Goal: Transaction & Acquisition: Purchase product/service

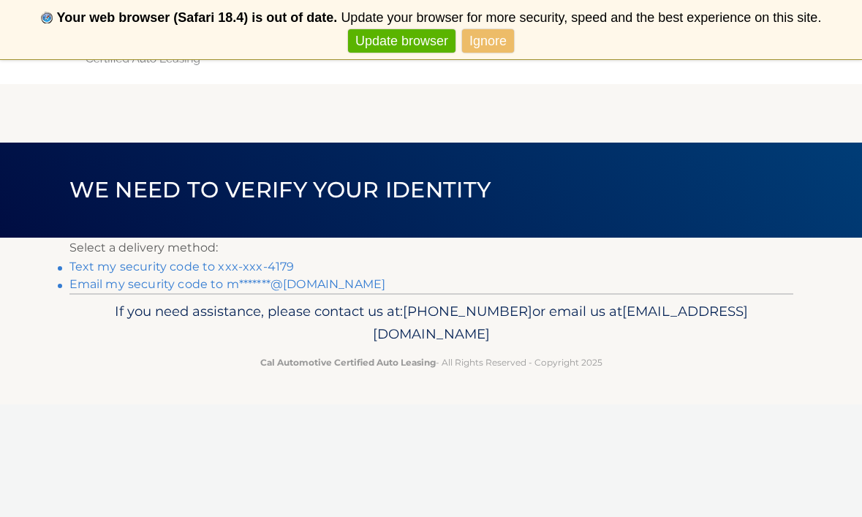
click at [242, 266] on link "Text my security code to xxx-xxx-4179" at bounding box center [181, 266] width 225 height 14
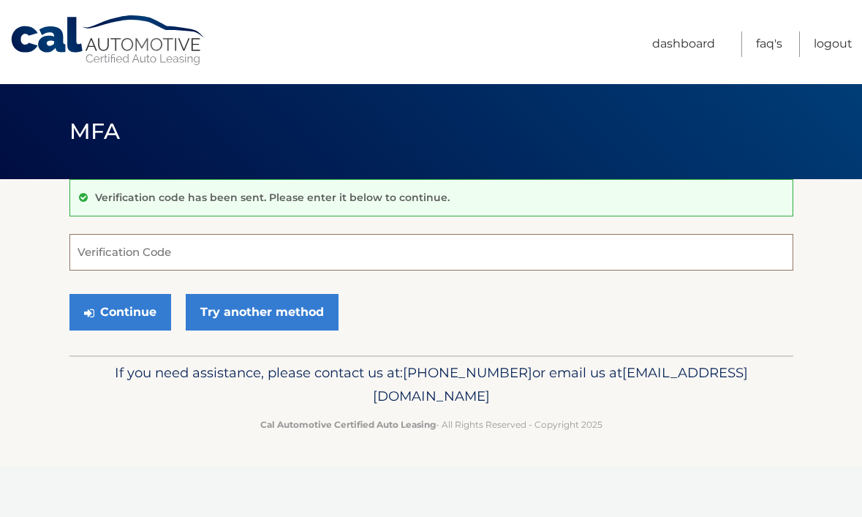
click at [242, 266] on input "Verification Code" at bounding box center [431, 252] width 724 height 37
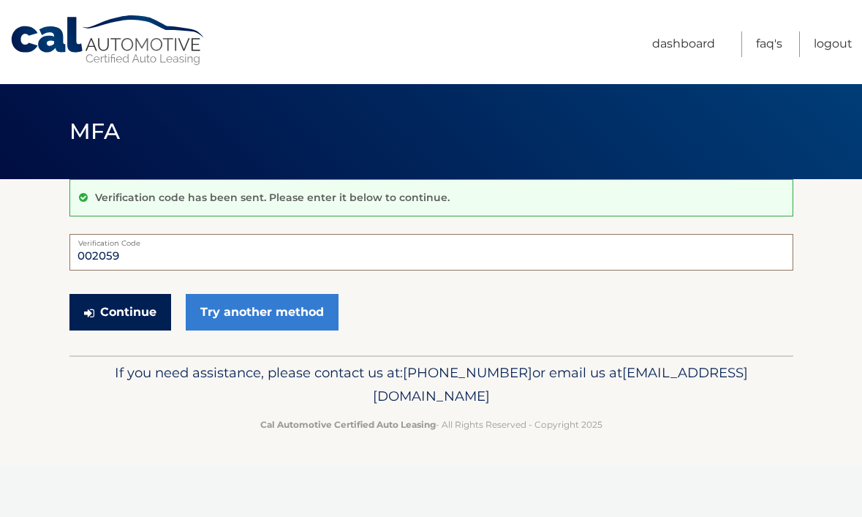
type input "002059"
click at [132, 313] on button "Continue" at bounding box center [120, 312] width 102 height 37
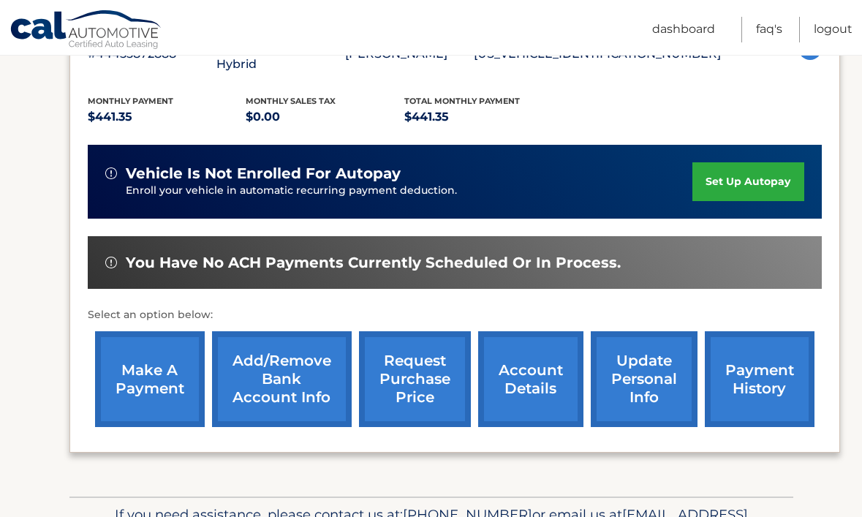
scroll to position [300, 0]
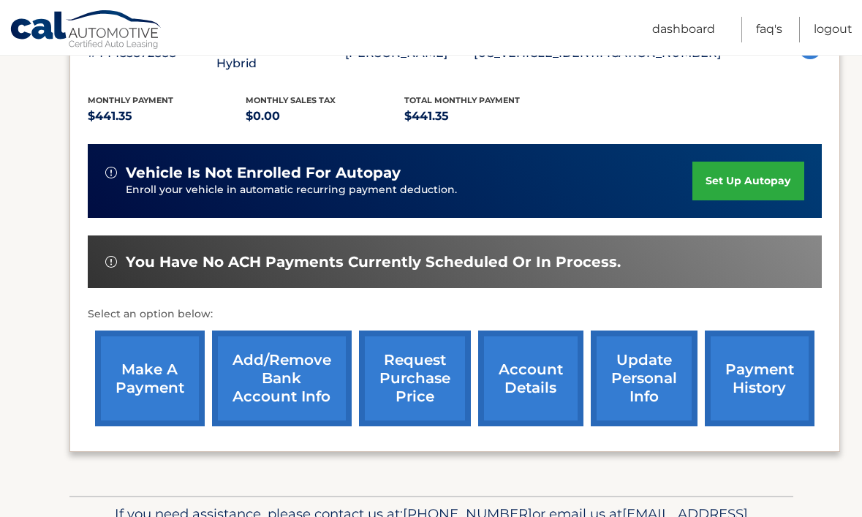
click at [166, 344] on link "make a payment" at bounding box center [150, 378] width 110 height 96
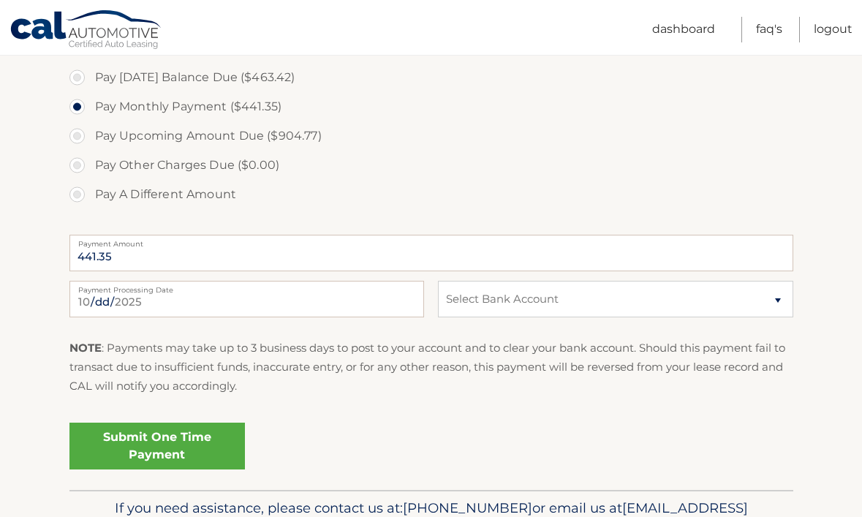
scroll to position [550, 0]
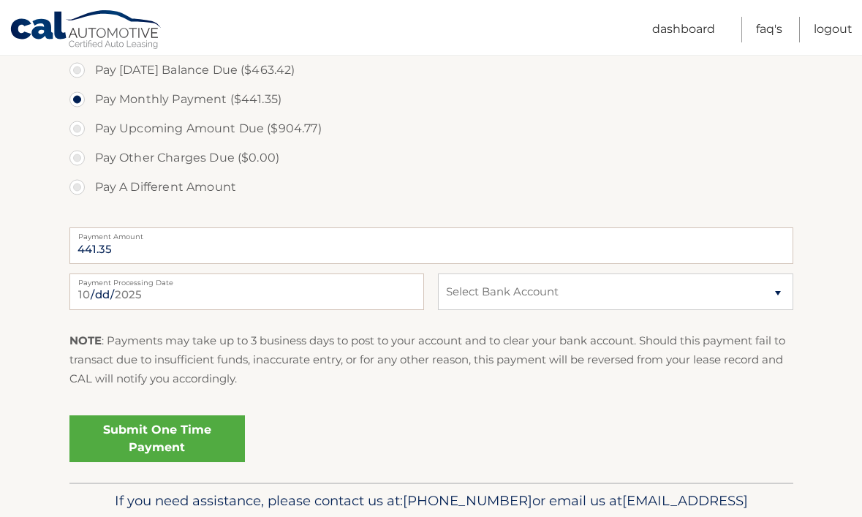
click at [205, 421] on link "Submit One Time Payment" at bounding box center [156, 438] width 175 height 47
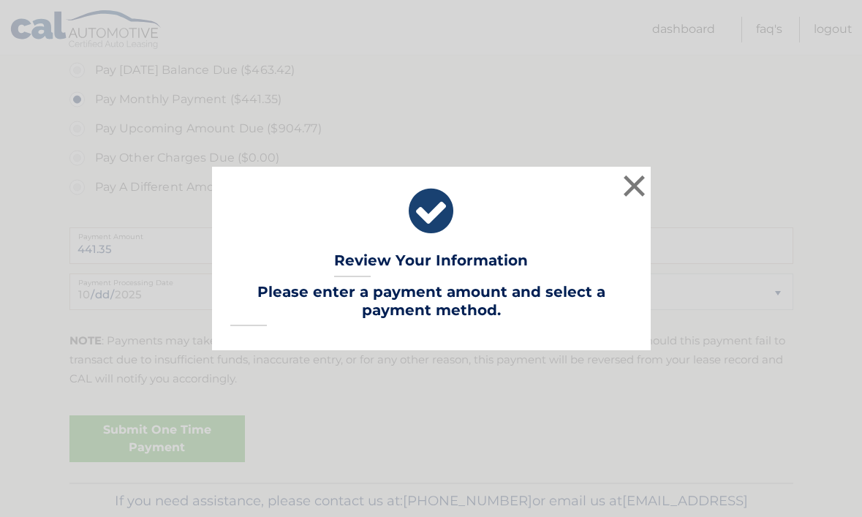
click at [561, 248] on div "× Review Your Information Lease Account #: 44455872888 Payment Amount: Payment …" at bounding box center [431, 258] width 438 height 183
click at [626, 172] on button "×" at bounding box center [634, 185] width 29 height 29
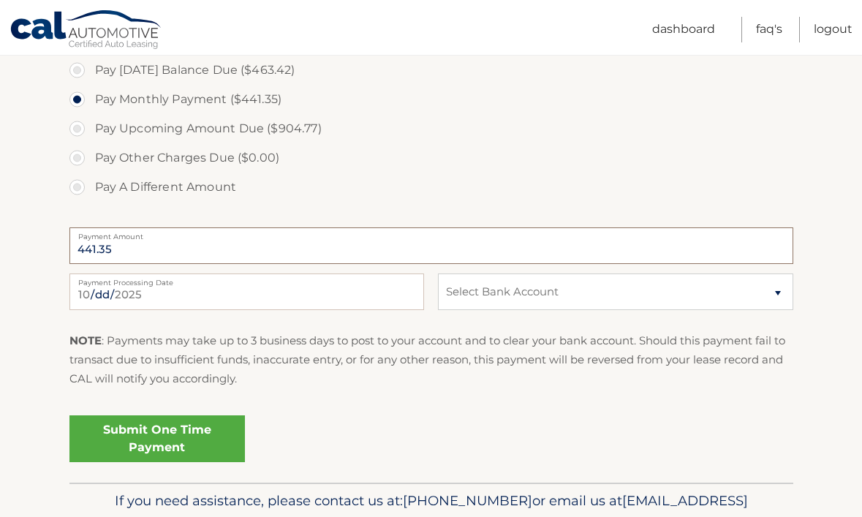
click at [324, 250] on input "441.35" at bounding box center [431, 245] width 724 height 37
click at [134, 254] on input "441.35" at bounding box center [431, 245] width 724 height 37
select select "YzAwYTA4MjYtMmRkOC00ZTQ3LWJlM2MtNjZlZmYyMmEyMWNl"
click at [179, 425] on link "Submit One Time Payment" at bounding box center [156, 438] width 175 height 47
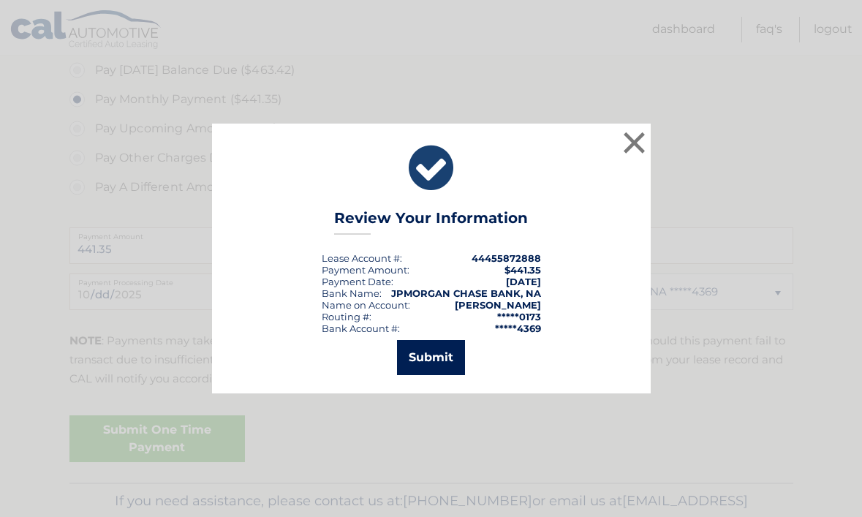
click at [429, 356] on button "Submit" at bounding box center [431, 357] width 68 height 35
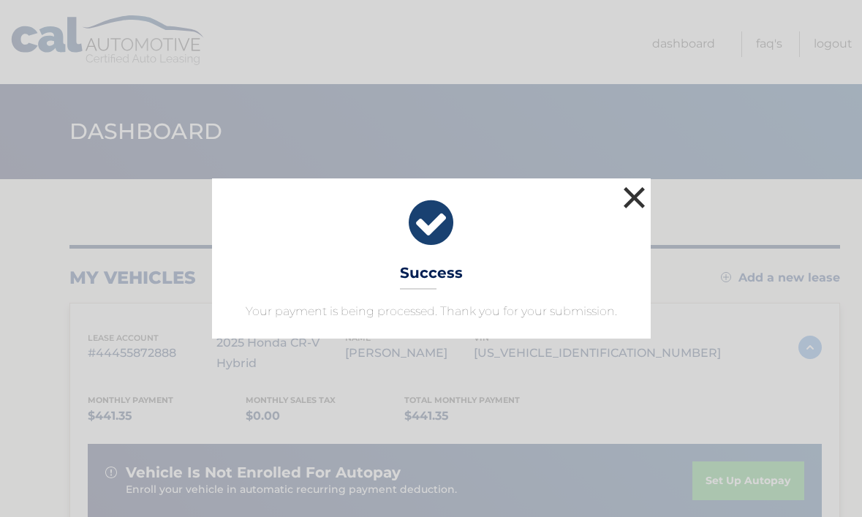
click at [637, 187] on button "×" at bounding box center [634, 197] width 29 height 29
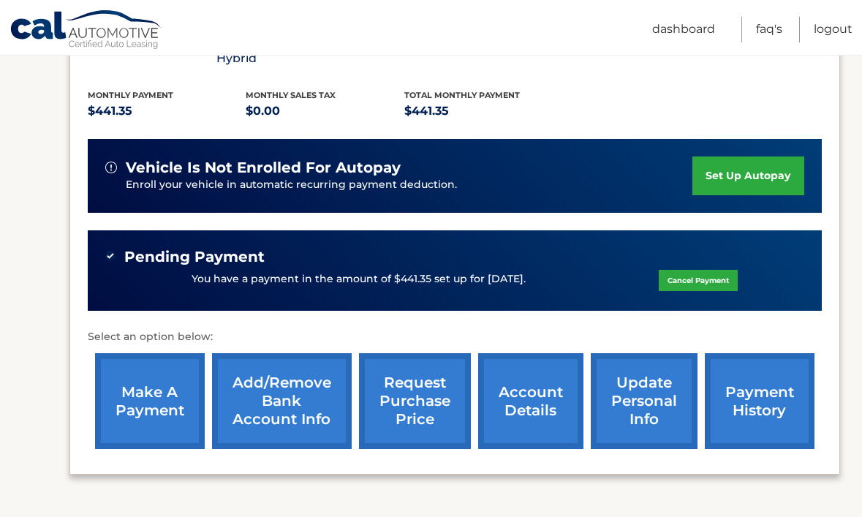
scroll to position [309, 0]
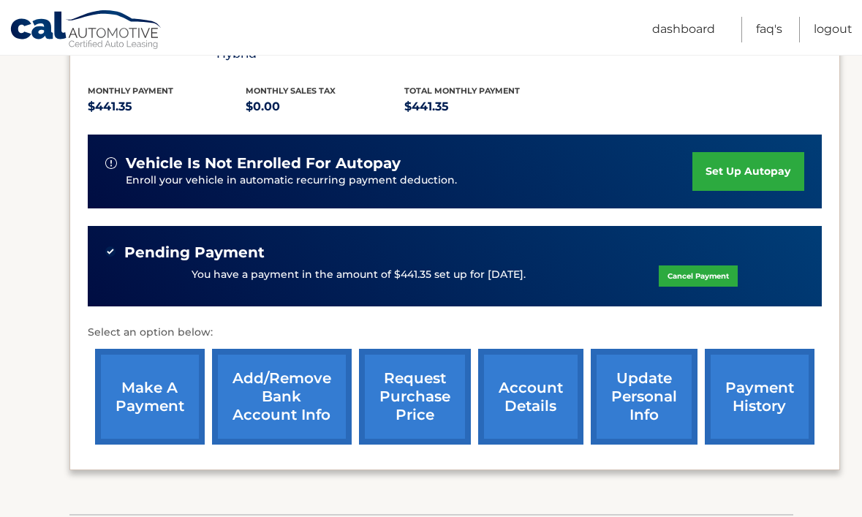
click at [668, 265] on link "Cancel Payment" at bounding box center [697, 275] width 79 height 21
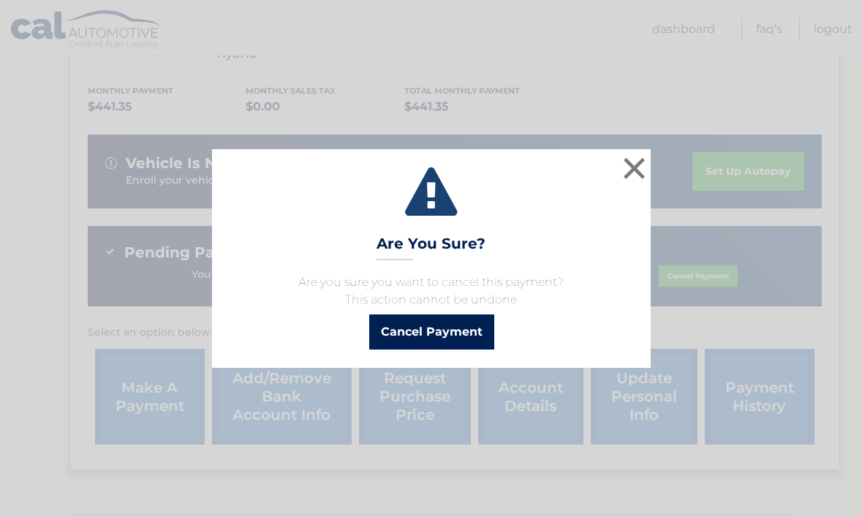
click at [466, 333] on button "Cancel Payment" at bounding box center [431, 331] width 125 height 35
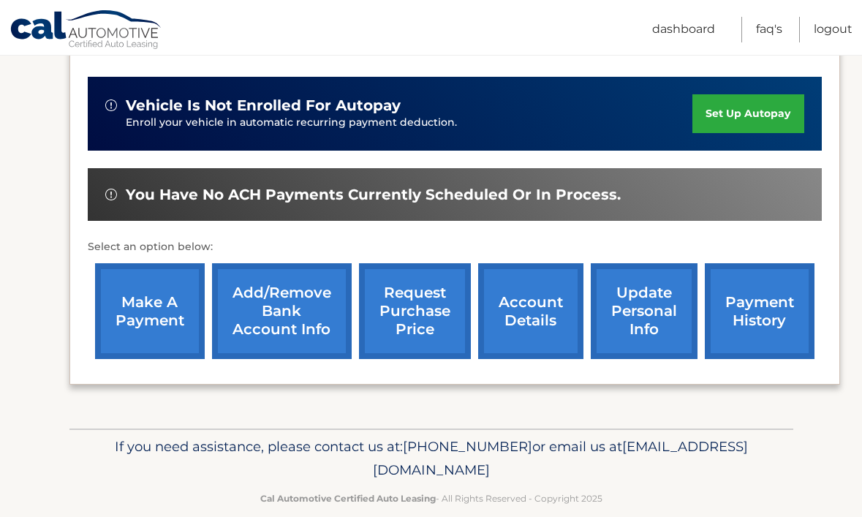
scroll to position [365, 0]
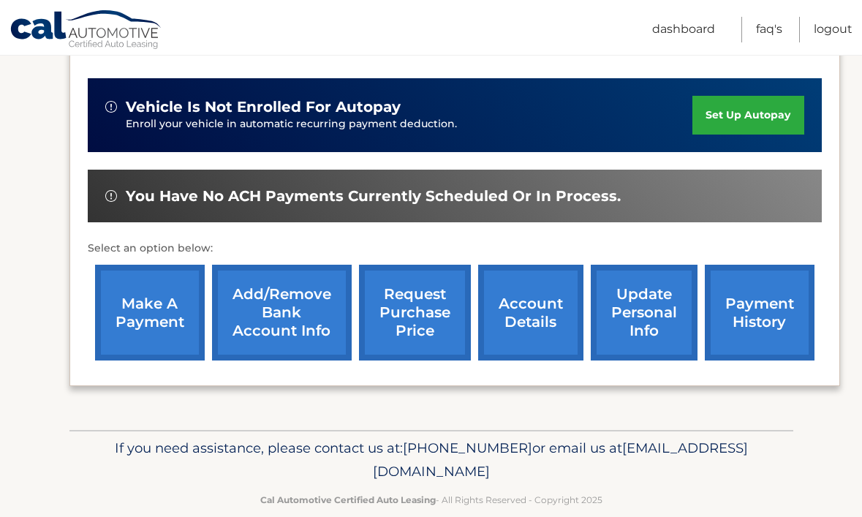
click at [131, 314] on link "make a payment" at bounding box center [150, 313] width 110 height 96
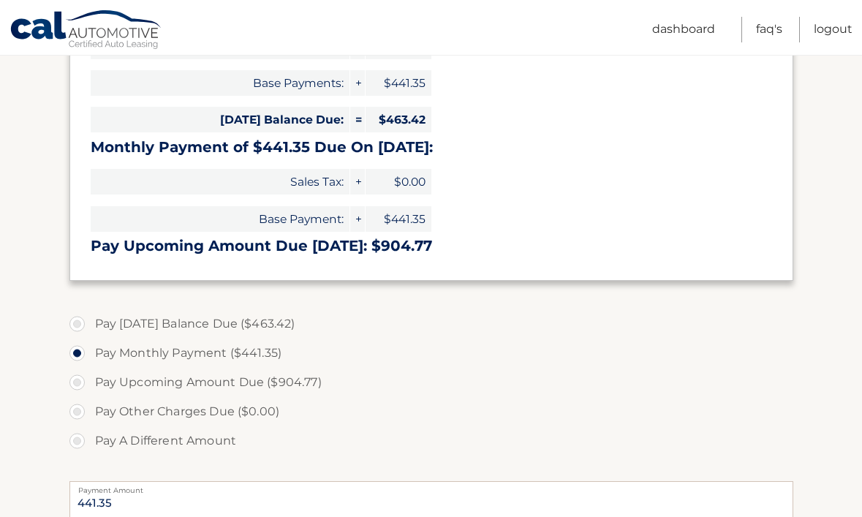
scroll to position [389, 0]
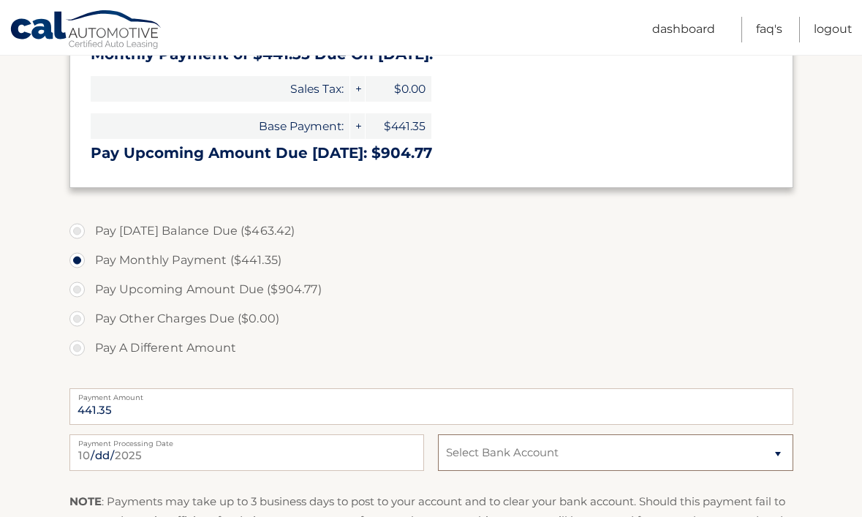
select select "YzAwYTA4MjYtMmRkOC00ZTQ3LWJlM2MtNjZlZmYyMmEyMWNl"
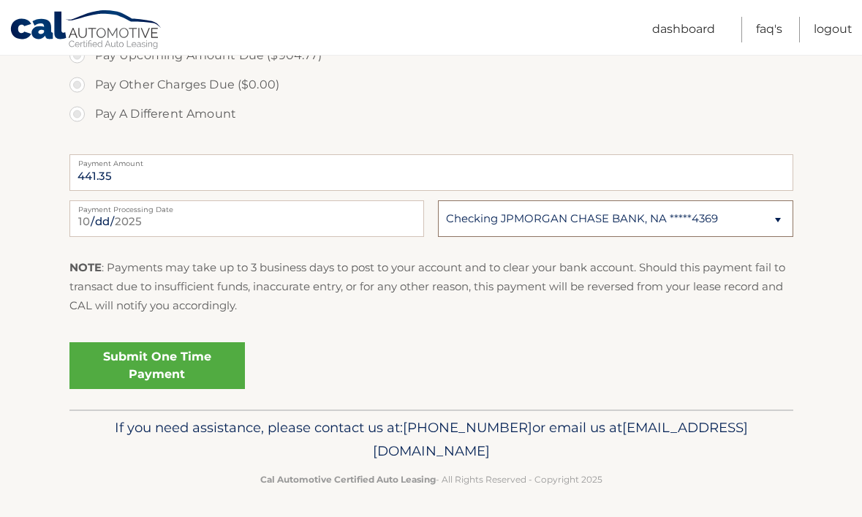
scroll to position [622, 0]
click at [162, 370] on link "Submit One Time Payment" at bounding box center [156, 366] width 175 height 47
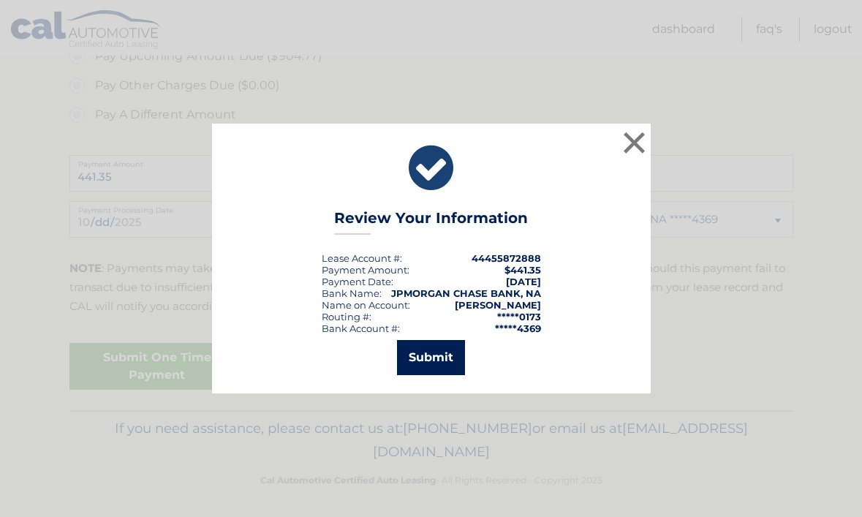
click at [441, 371] on button "Submit" at bounding box center [431, 357] width 68 height 35
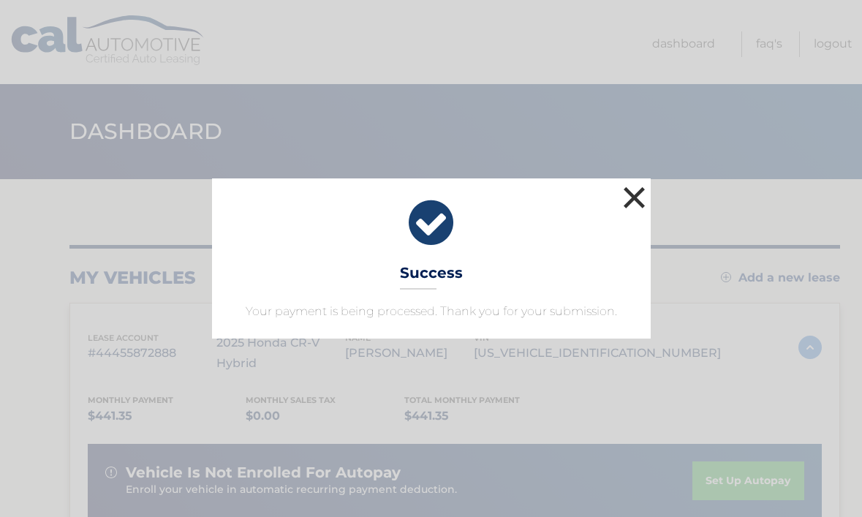
click at [636, 193] on button "×" at bounding box center [634, 197] width 29 height 29
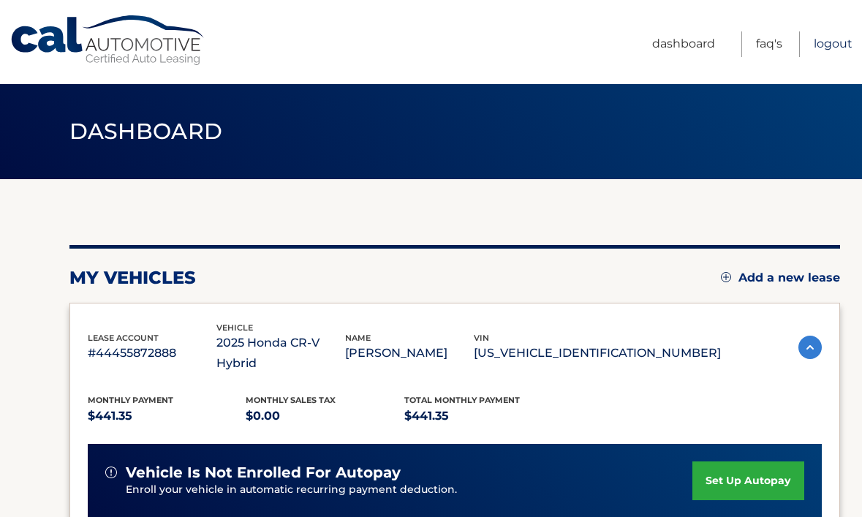
click at [830, 38] on link "Logout" at bounding box center [832, 44] width 39 height 26
